Goal: Check status: Check status

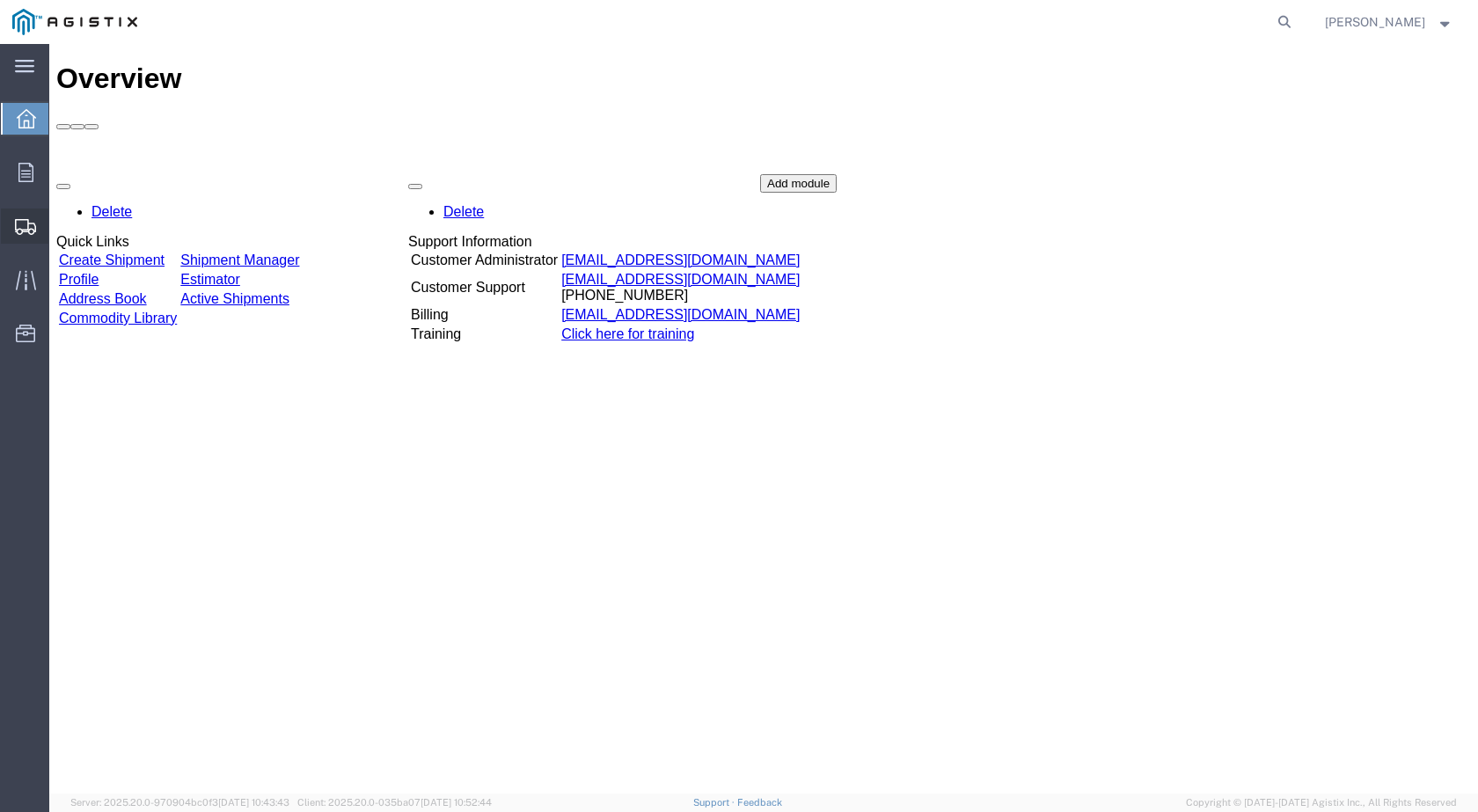
click at [60, 231] on span "Shipments" at bounding box center [55, 226] width 12 height 35
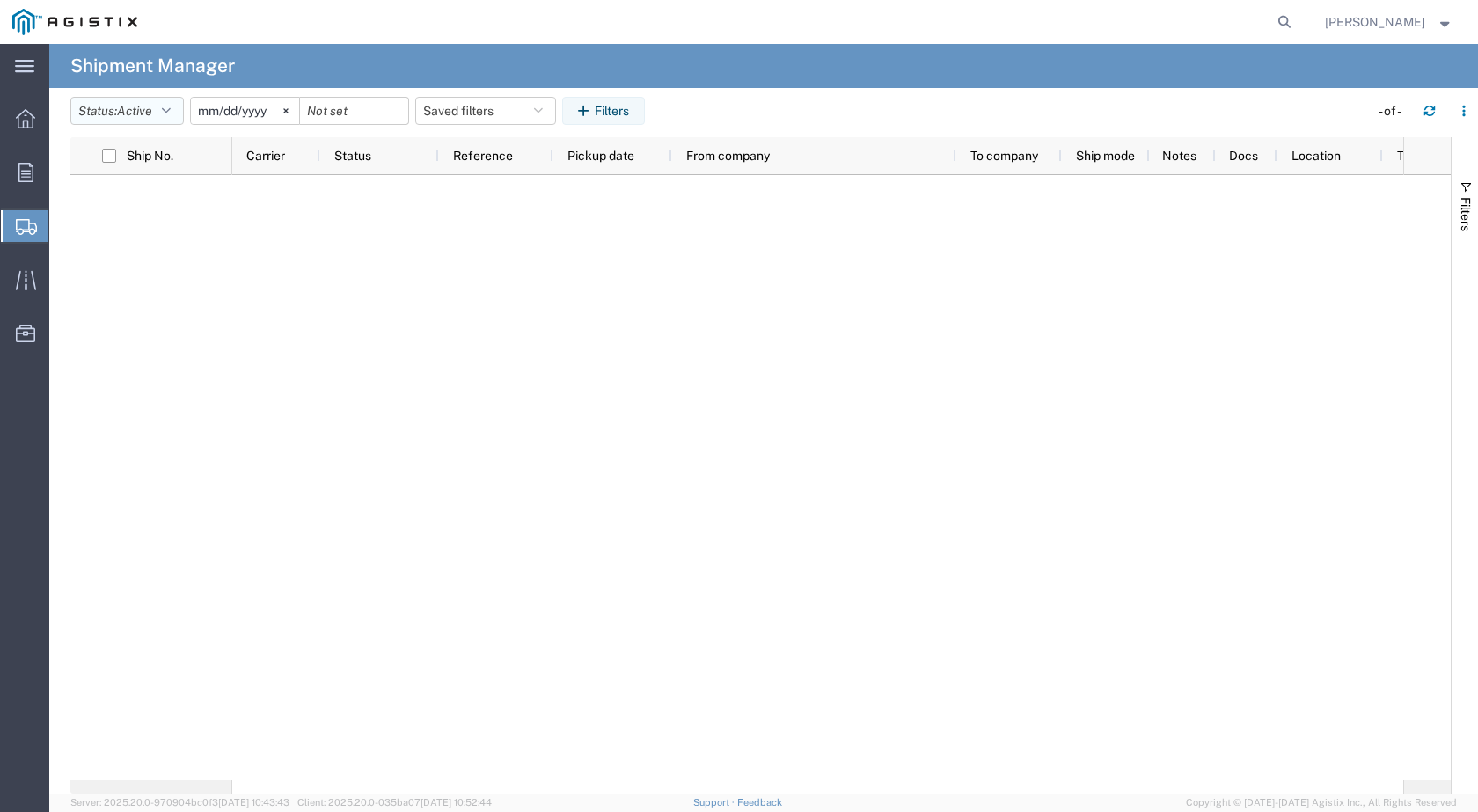
click at [170, 110] on icon "button" at bounding box center [167, 111] width 9 height 12
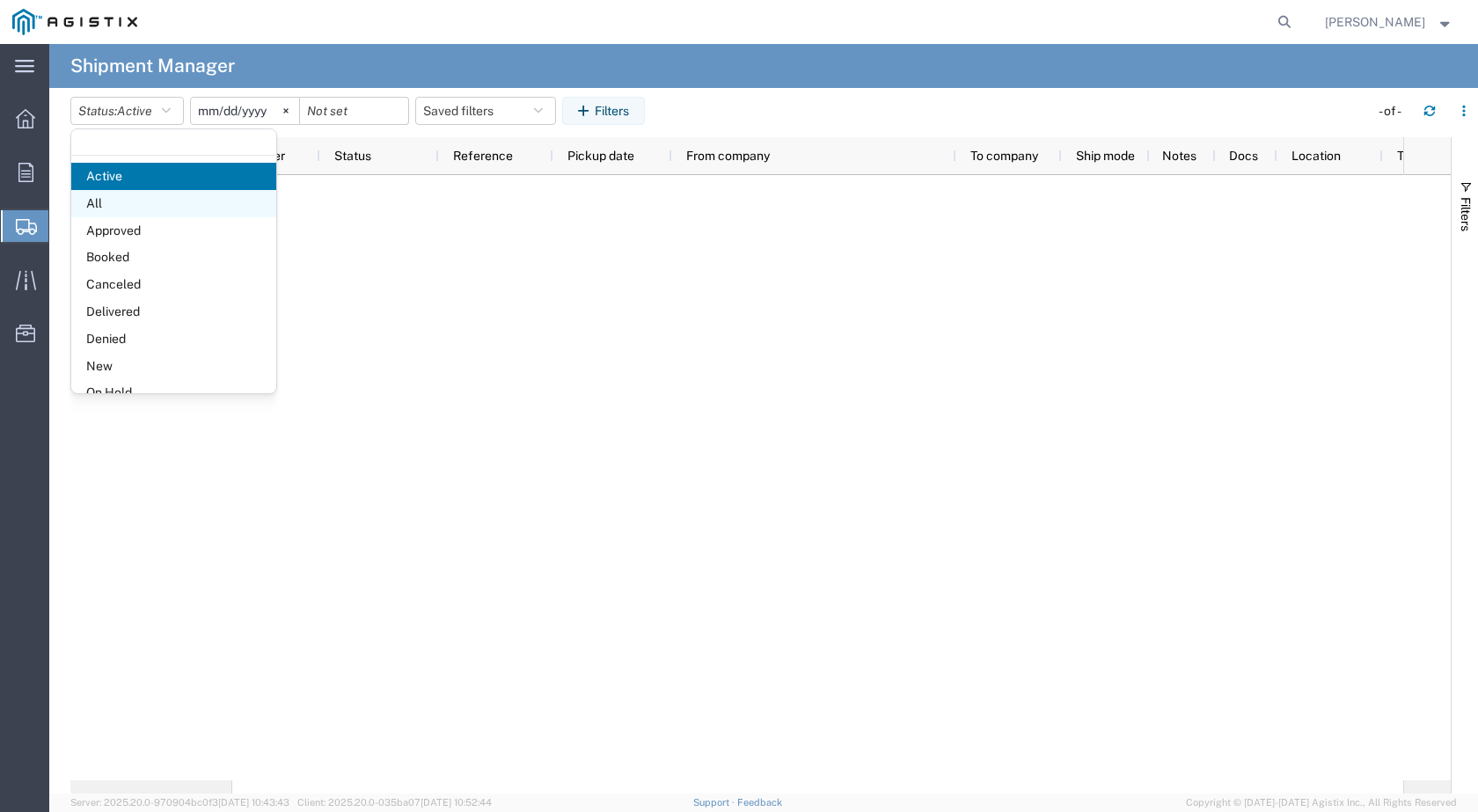
click at [117, 198] on span "All" at bounding box center [173, 203] width 205 height 27
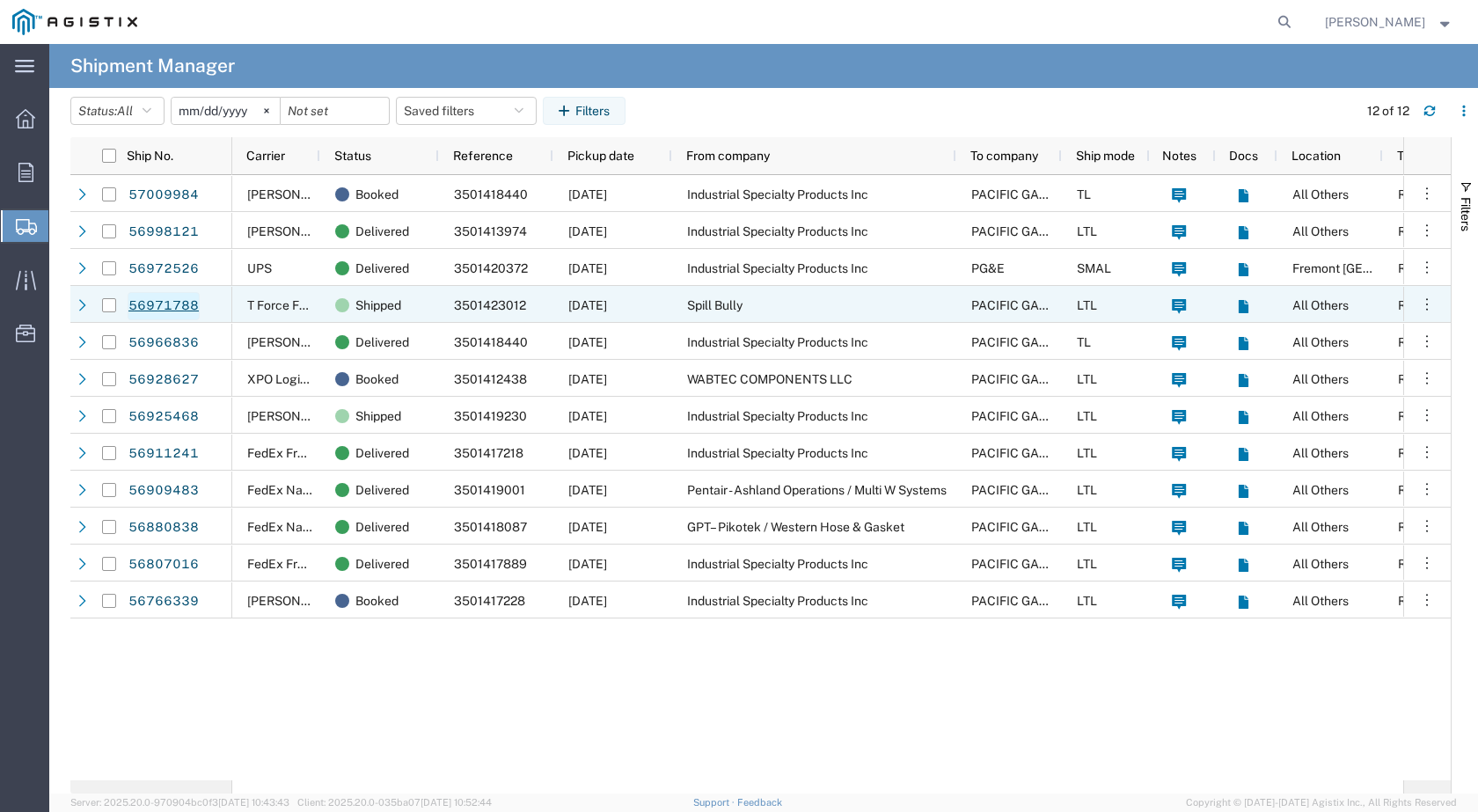
click at [167, 303] on link "56971788" at bounding box center [163, 306] width 72 height 28
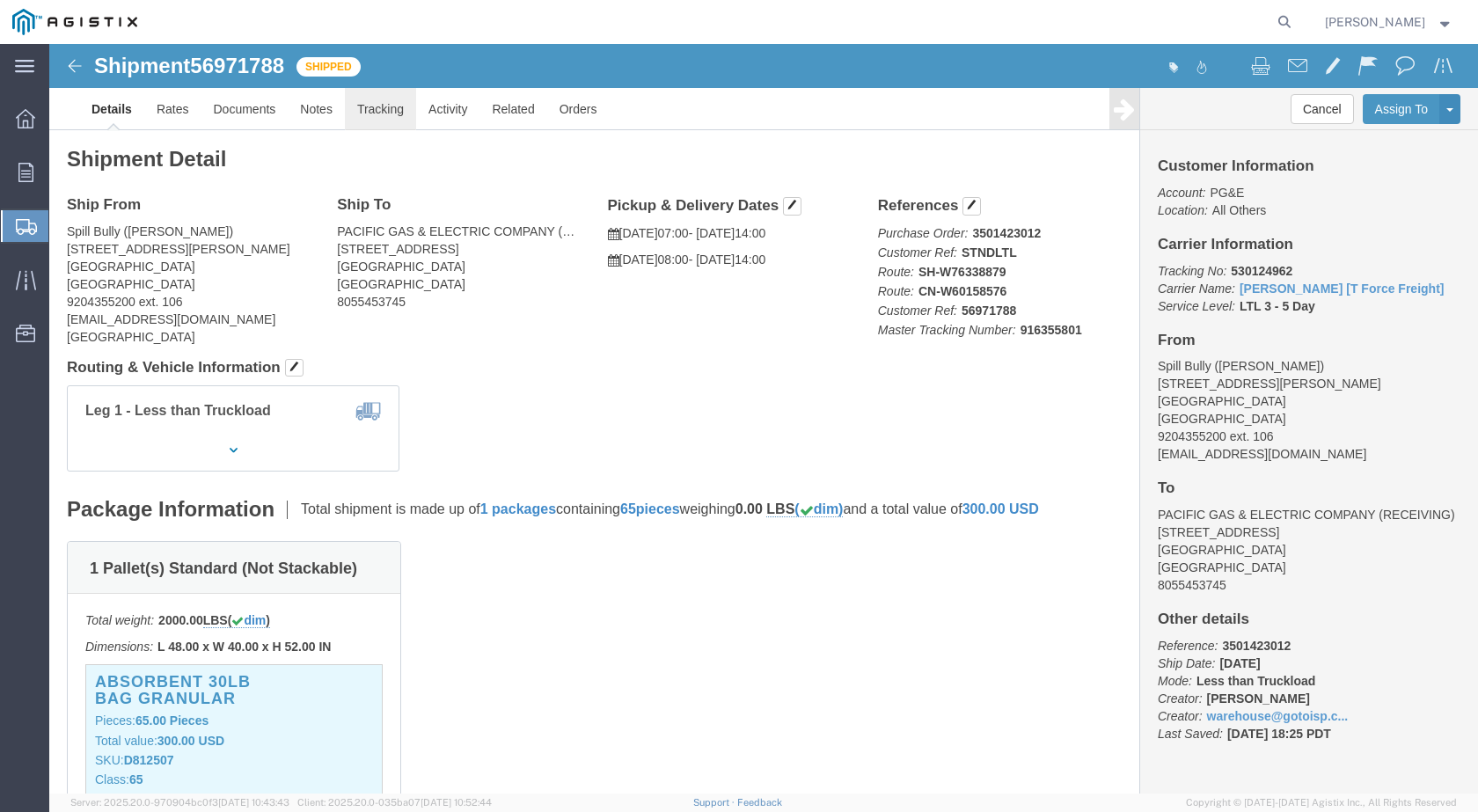
click link "Tracking"
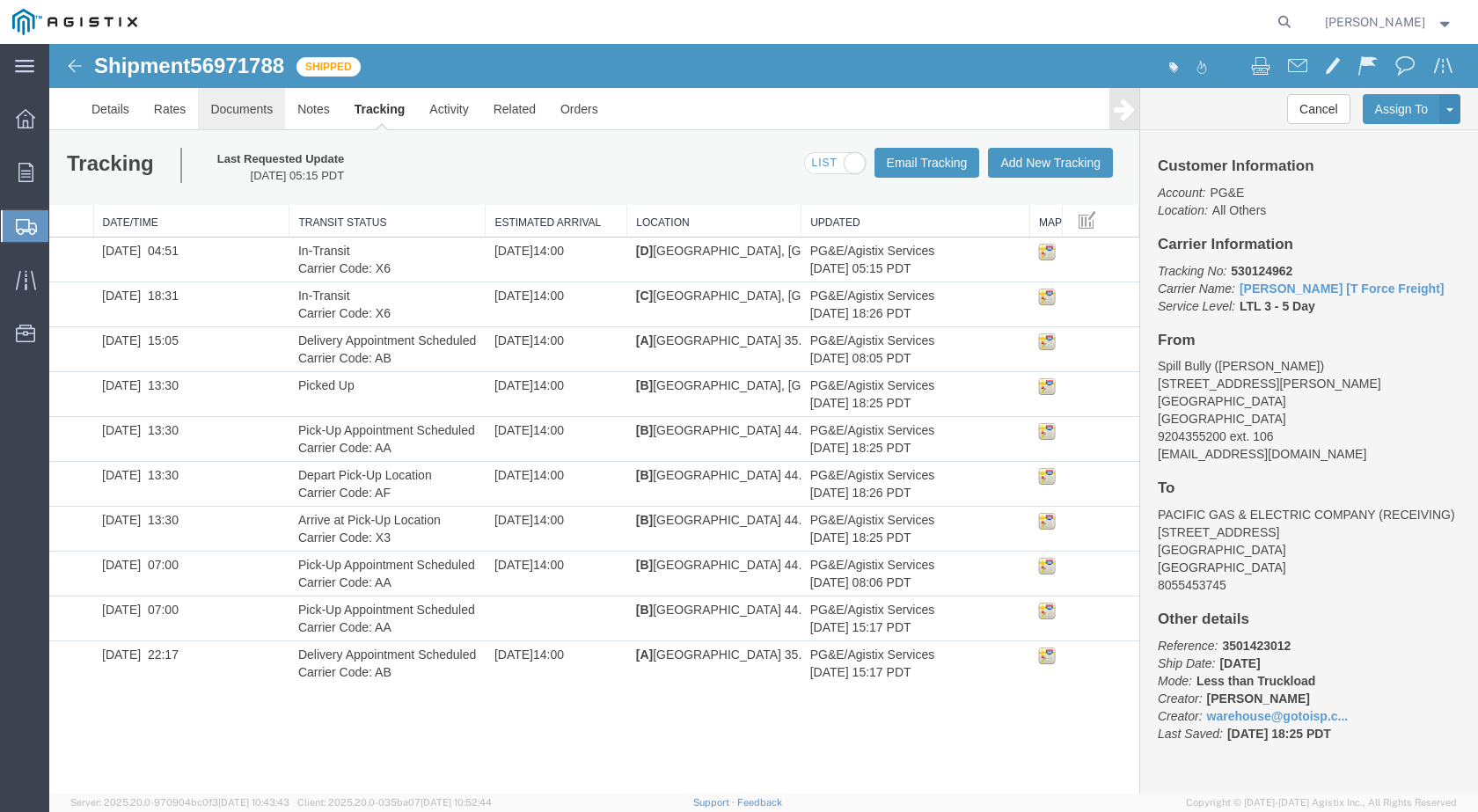
click at [231, 112] on link "Documents" at bounding box center [241, 109] width 87 height 43
